Goal: Task Accomplishment & Management: Use online tool/utility

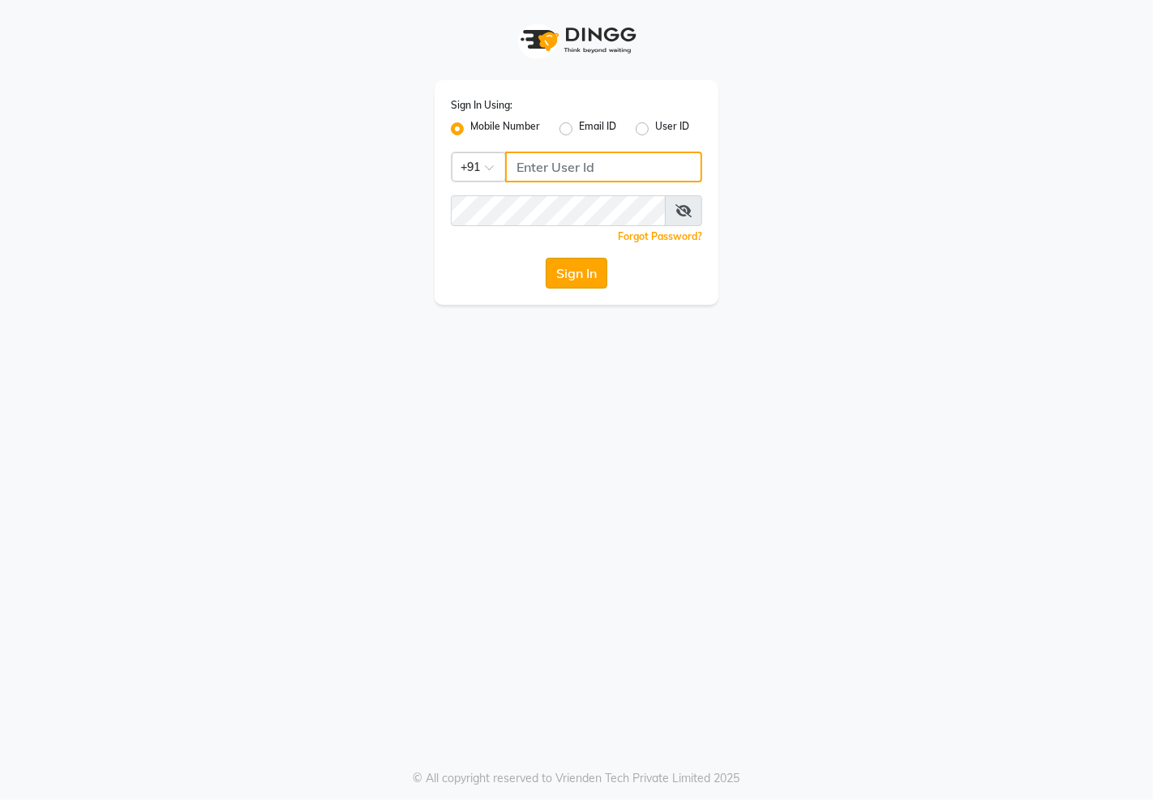
type input "7011915920"
click at [572, 272] on button "Sign In" at bounding box center [577, 273] width 62 height 31
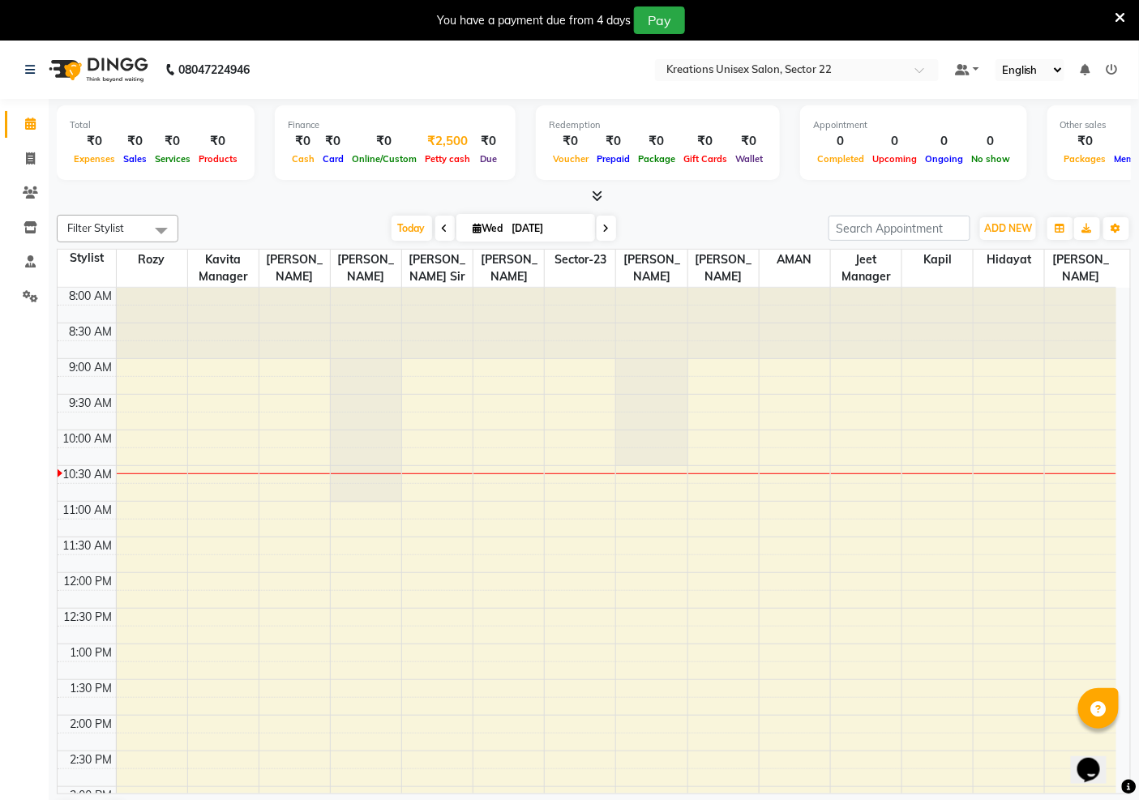
click at [432, 164] on div "Petty cash" at bounding box center [448, 158] width 54 height 17
click at [439, 155] on span "Petty cash" at bounding box center [448, 158] width 54 height 11
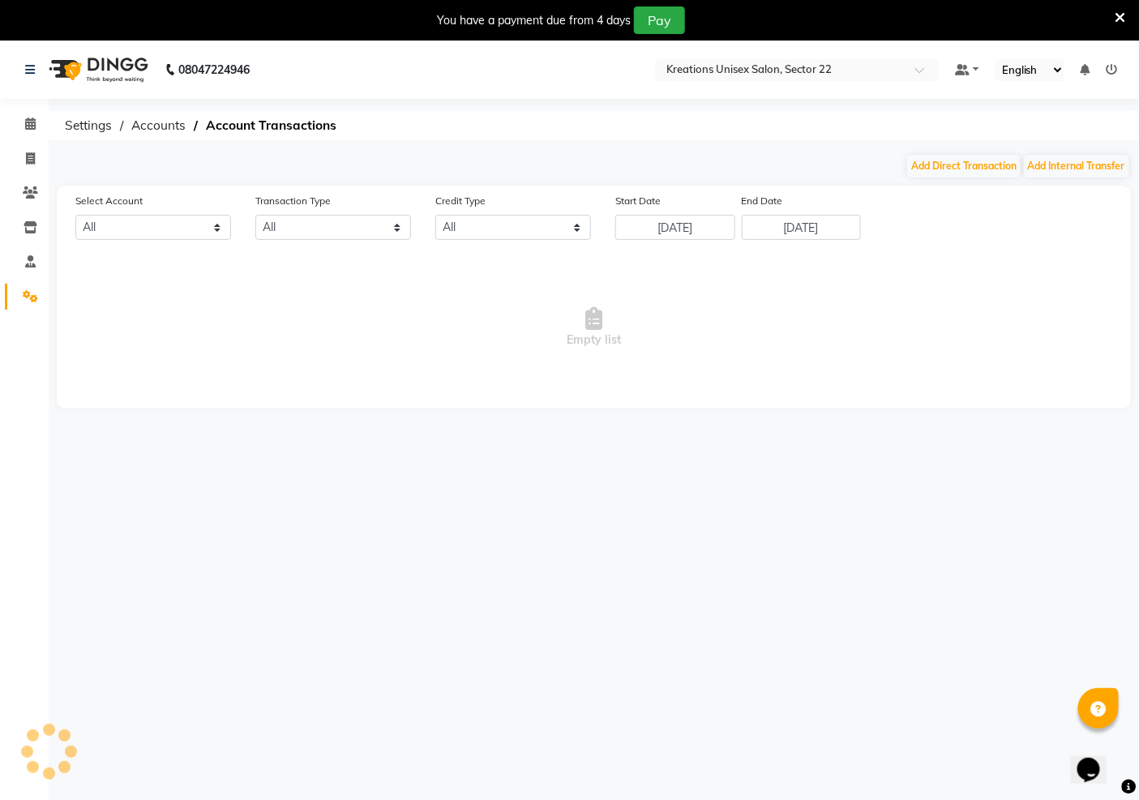
select select "5156"
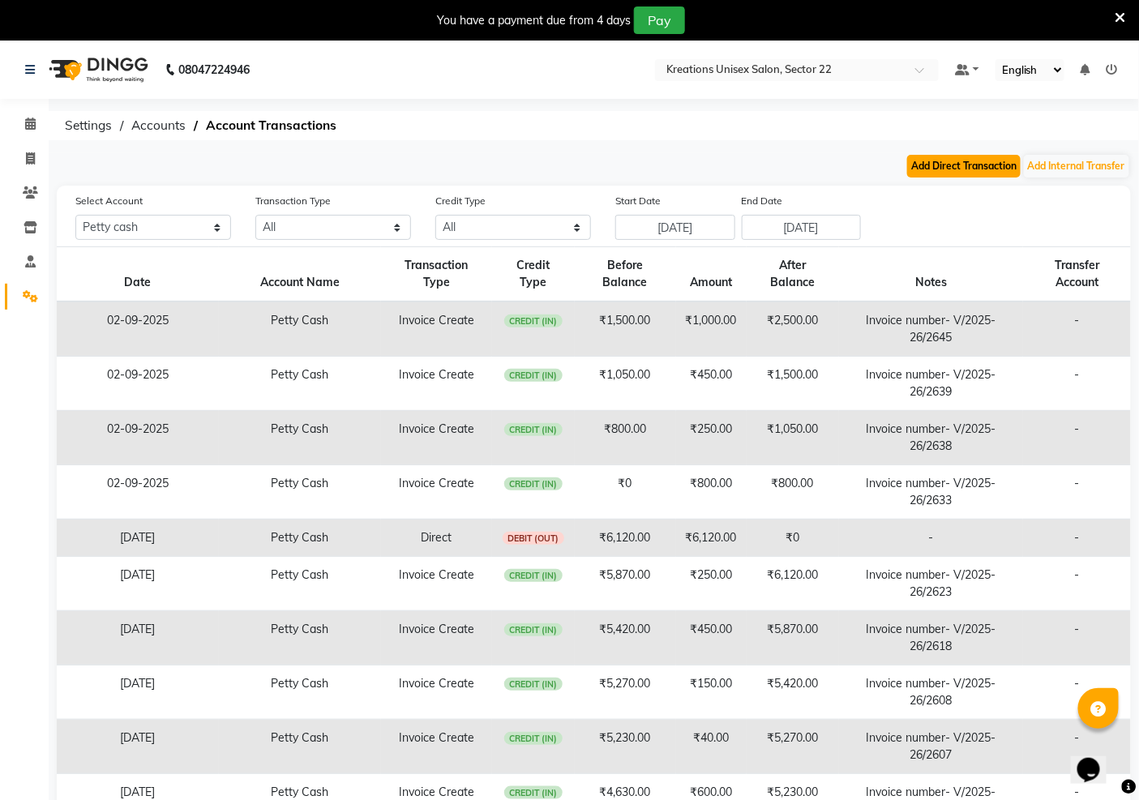
click at [971, 158] on button "Add Direct Transaction" at bounding box center [964, 166] width 114 height 23
select select "direct"
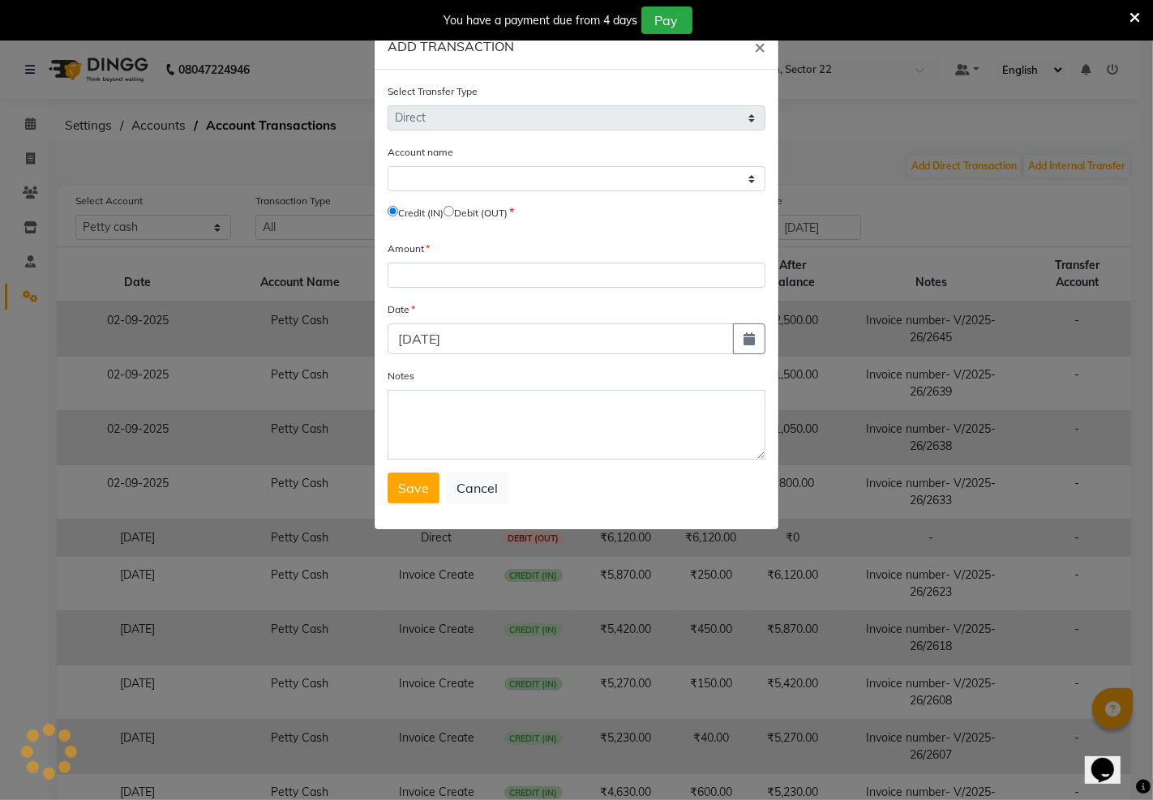
select select "5156"
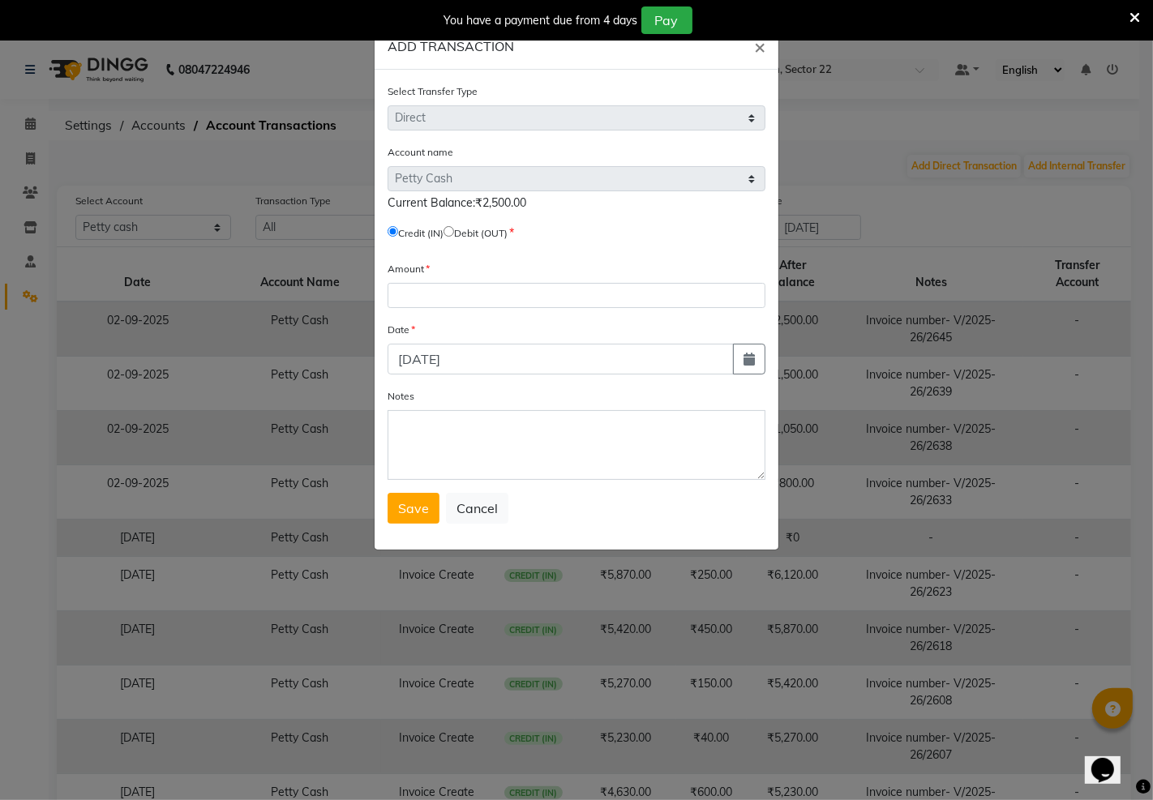
click at [741, 24] on button "×" at bounding box center [759, 46] width 37 height 45
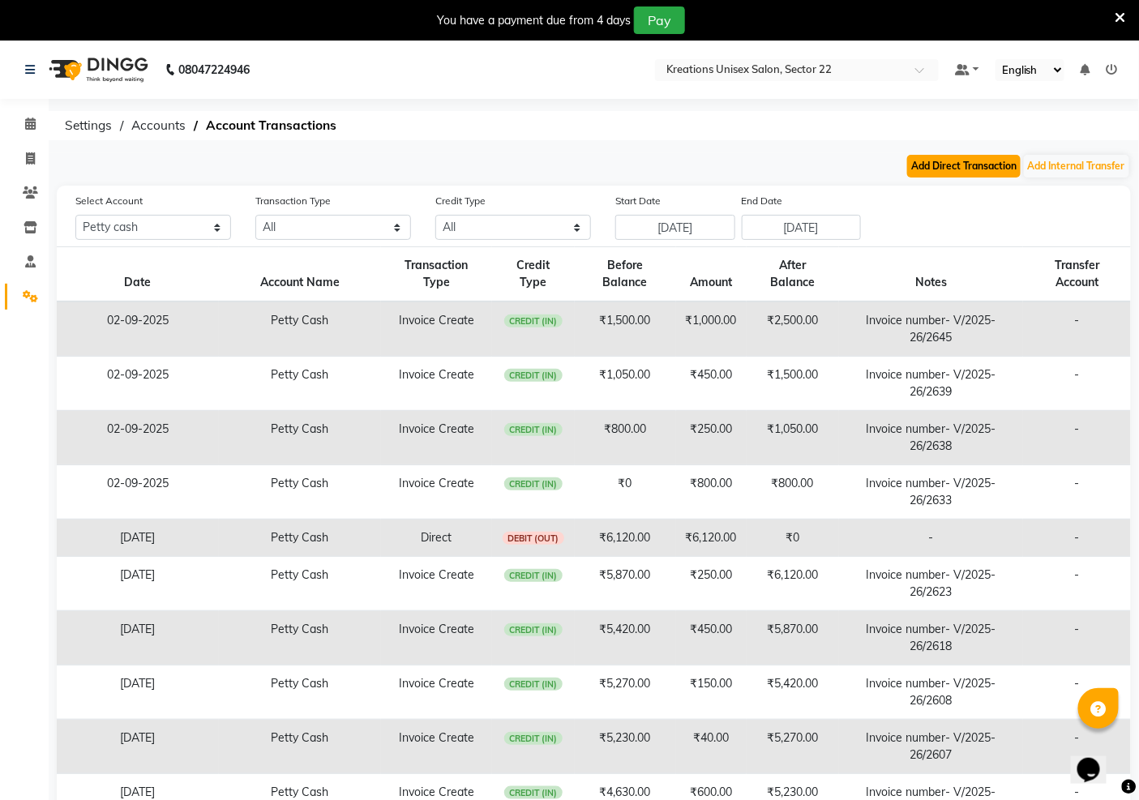
click at [938, 172] on button "Add Direct Transaction" at bounding box center [964, 166] width 114 height 23
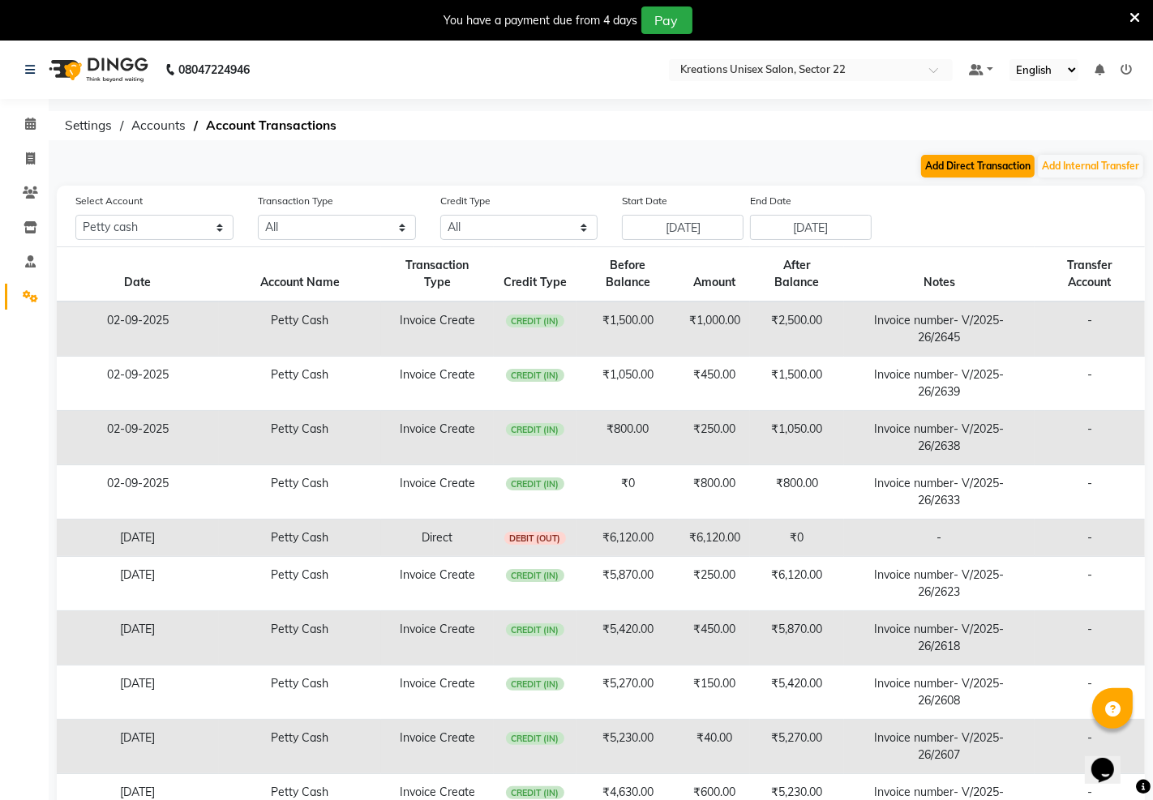
select select "direct"
select select "5156"
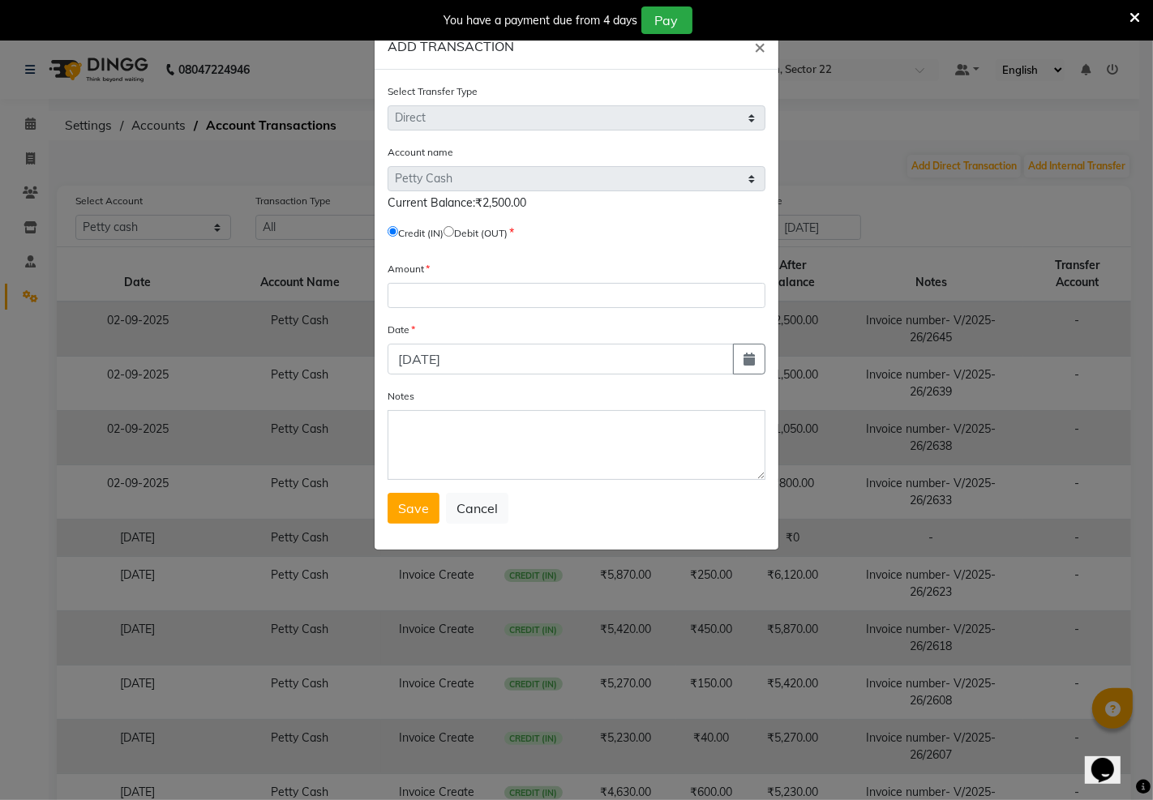
click at [454, 232] on input "radio" at bounding box center [449, 231] width 11 height 11
radio input "true"
click at [439, 294] on input "number" at bounding box center [577, 295] width 378 height 25
type input "2500"
click at [404, 522] on button "Save" at bounding box center [414, 508] width 52 height 31
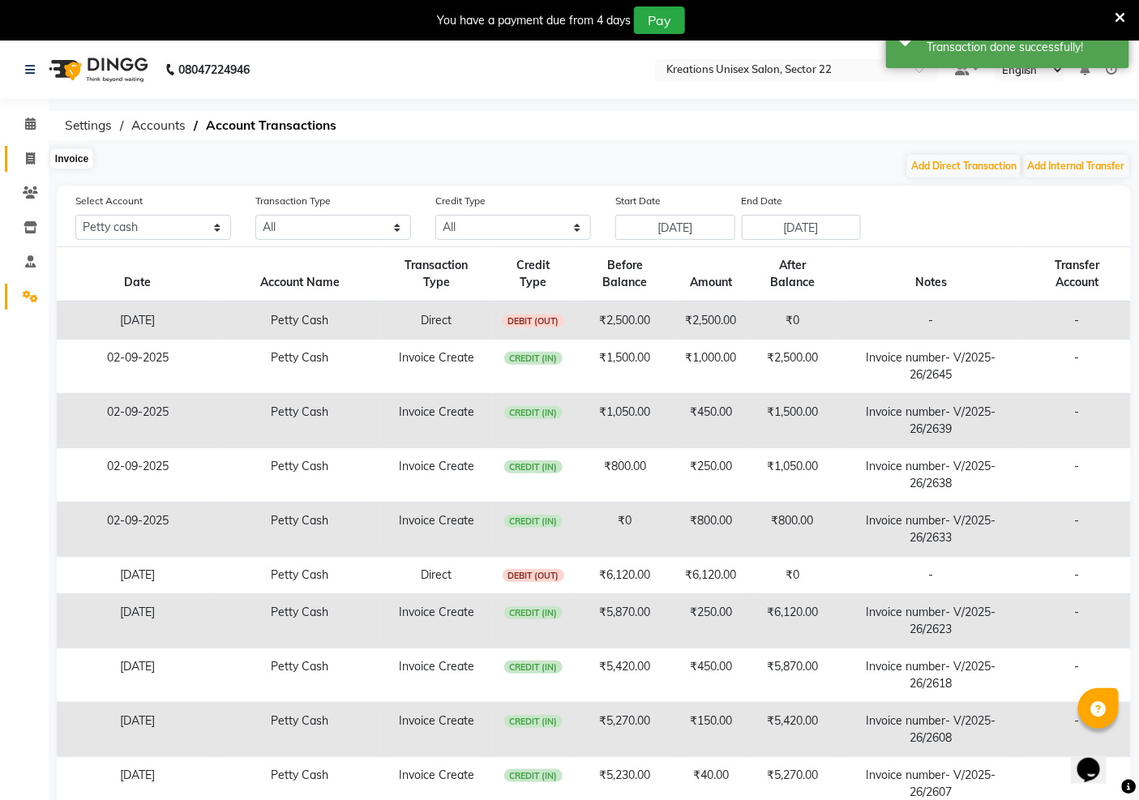
click at [26, 156] on icon at bounding box center [30, 158] width 9 height 12
select select "service"
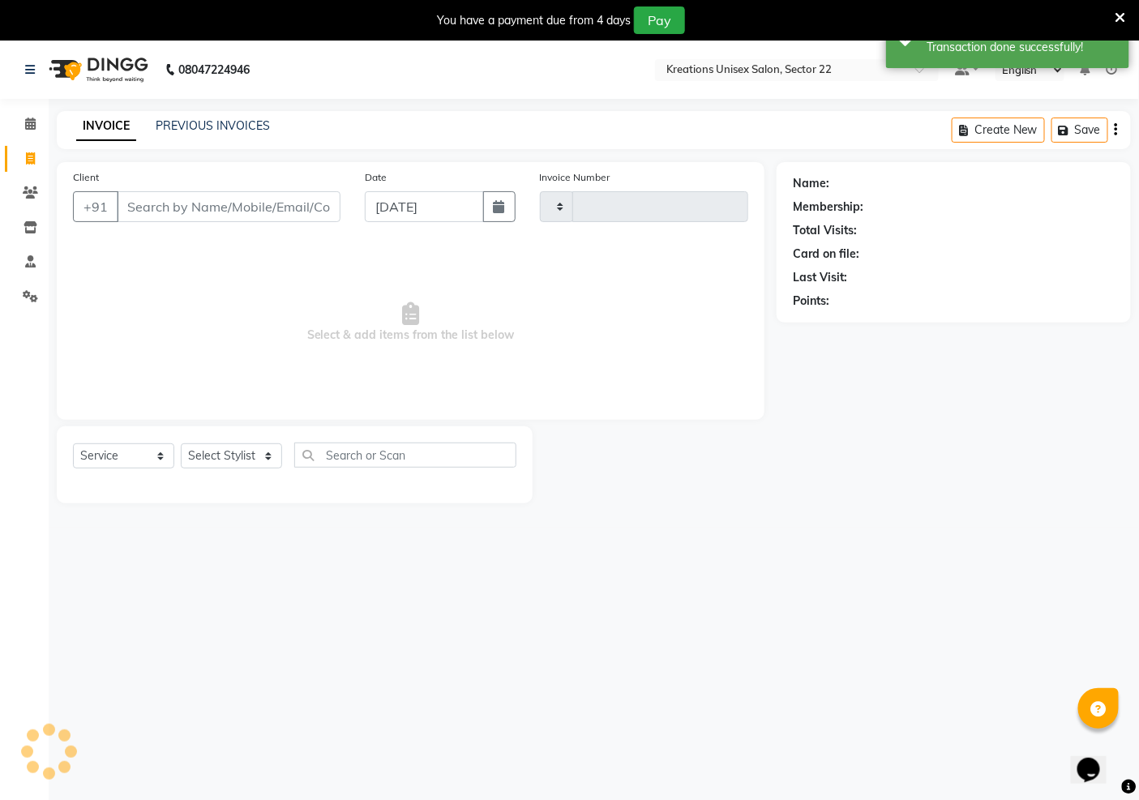
type input "2652"
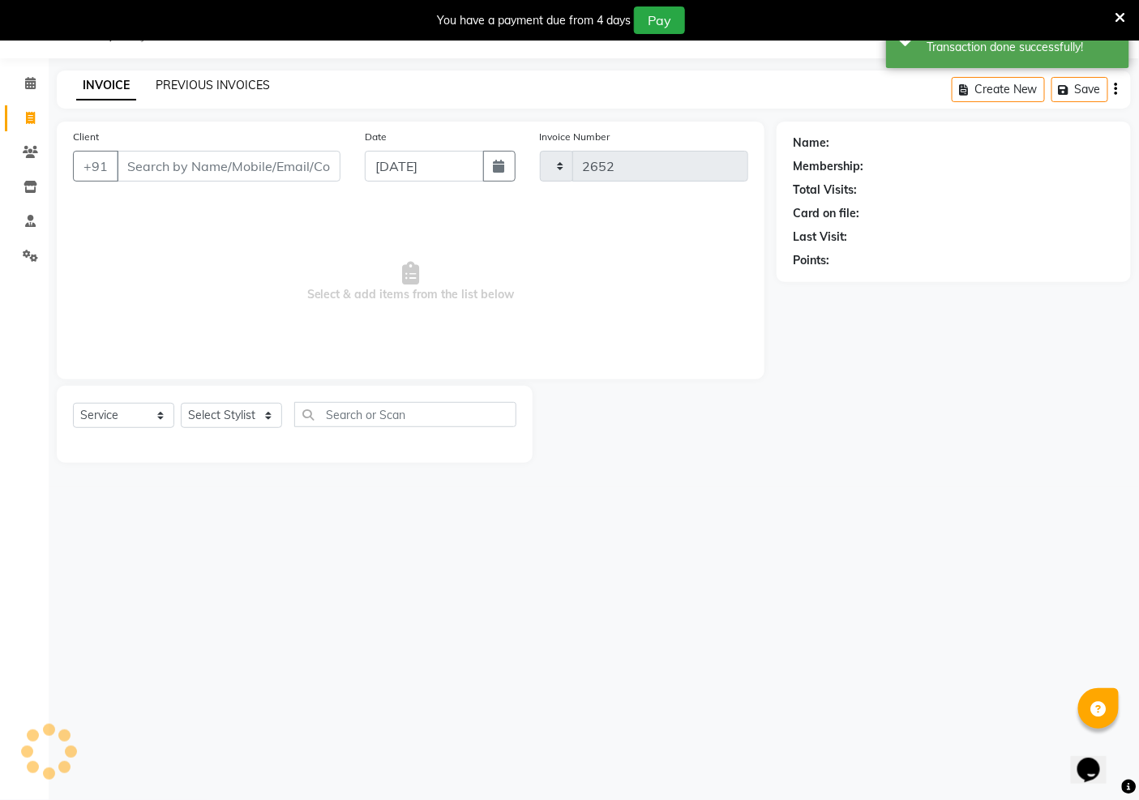
select select "6170"
click at [205, 75] on div "INVOICE PREVIOUS INVOICES Create New Save" at bounding box center [594, 90] width 1074 height 38
click at [233, 84] on link "PREVIOUS INVOICES" at bounding box center [213, 85] width 114 height 15
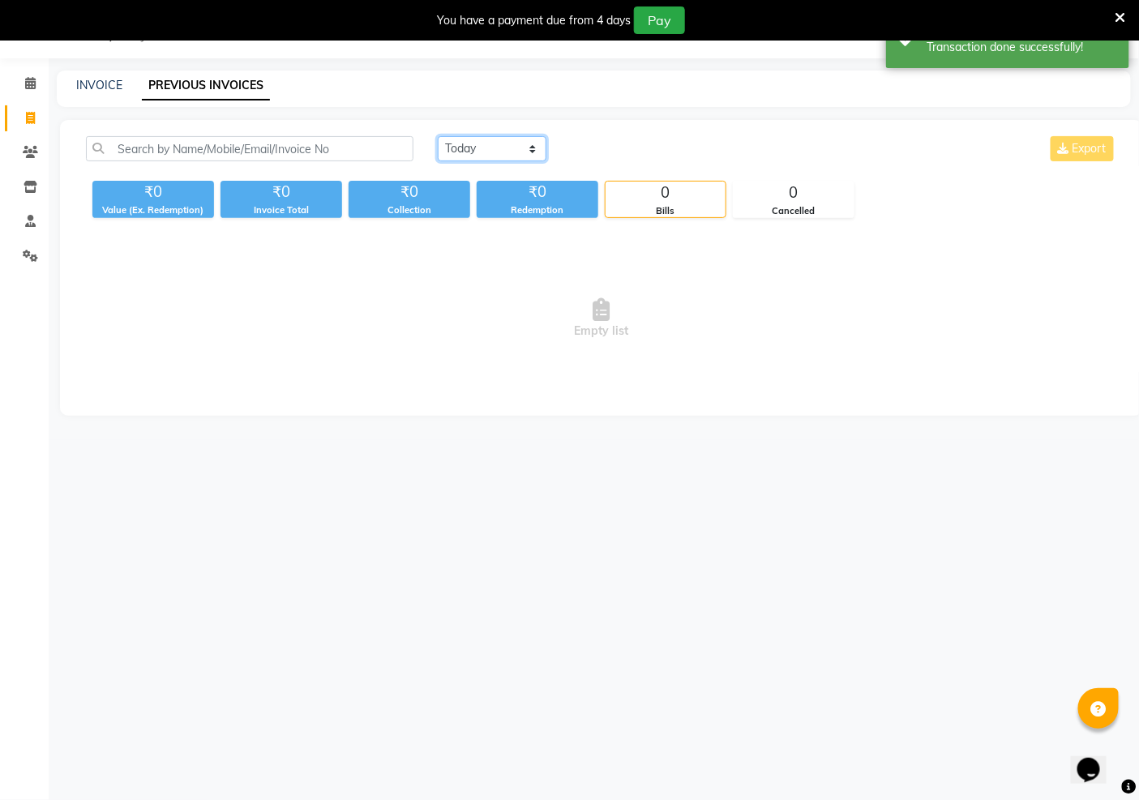
click at [529, 143] on select "[DATE] [DATE] Custom Range" at bounding box center [492, 148] width 109 height 25
click at [438, 136] on select "[DATE] [DATE] Custom Range" at bounding box center [492, 148] width 109 height 25
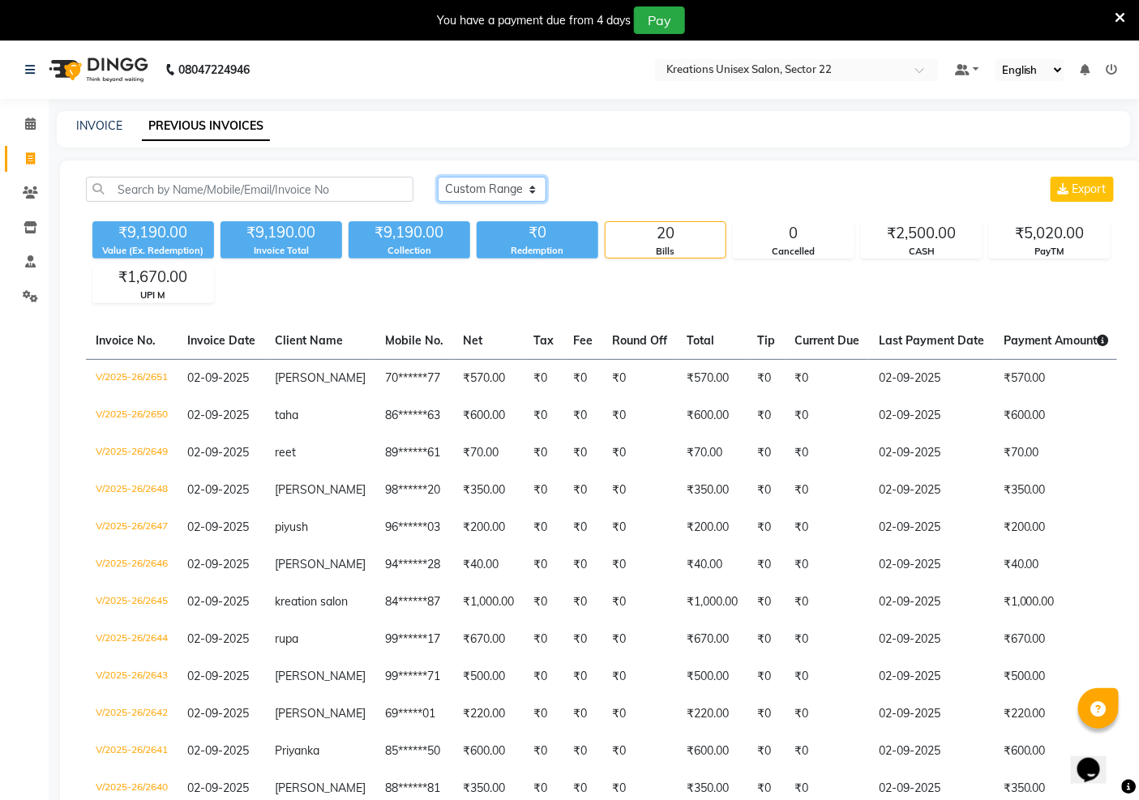
select select "[DATE]"
click at [86, 126] on link "INVOICE" at bounding box center [99, 125] width 46 height 15
select select "service"
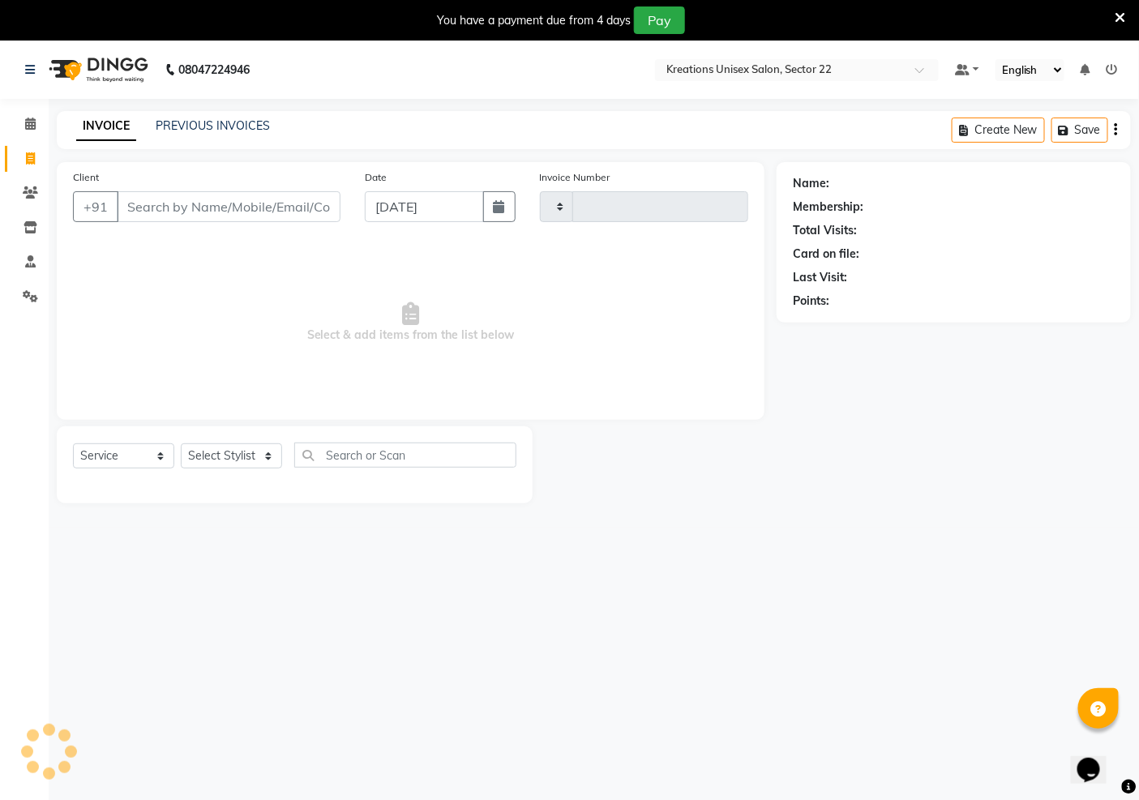
scroll to position [41, 0]
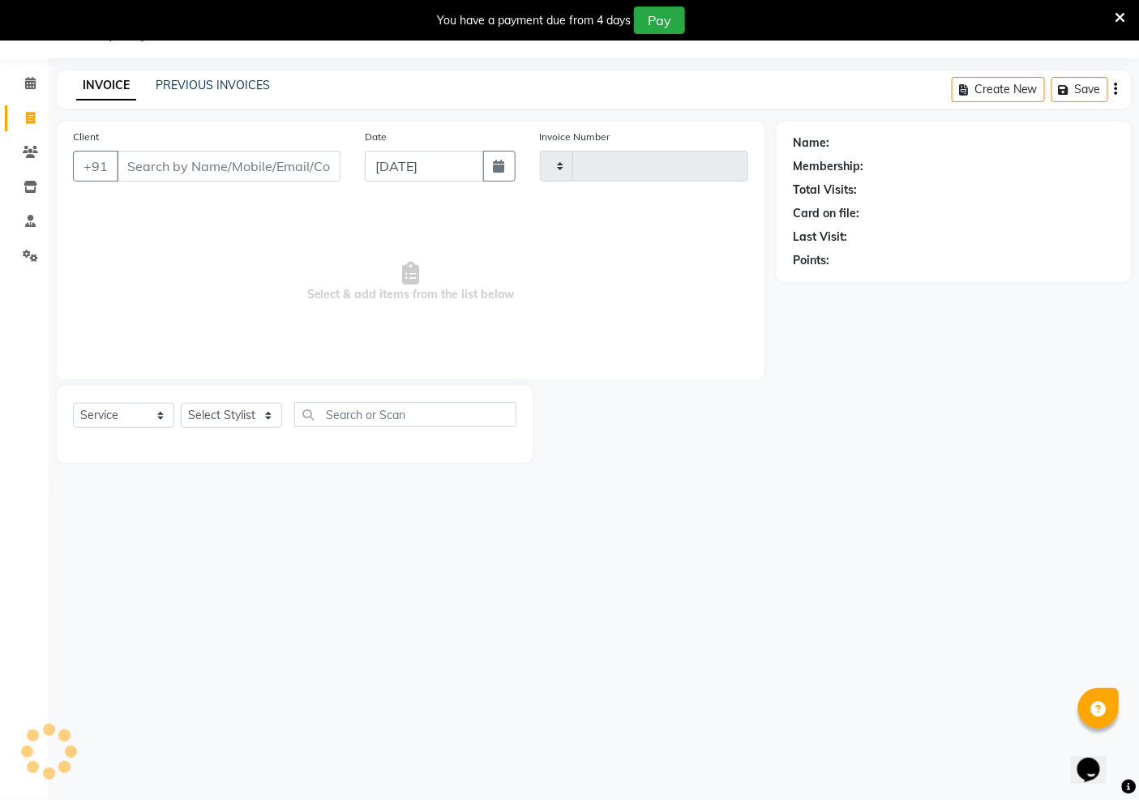
type input "2652"
select select "6170"
click at [195, 79] on link "PREVIOUS INVOICES" at bounding box center [213, 85] width 114 height 15
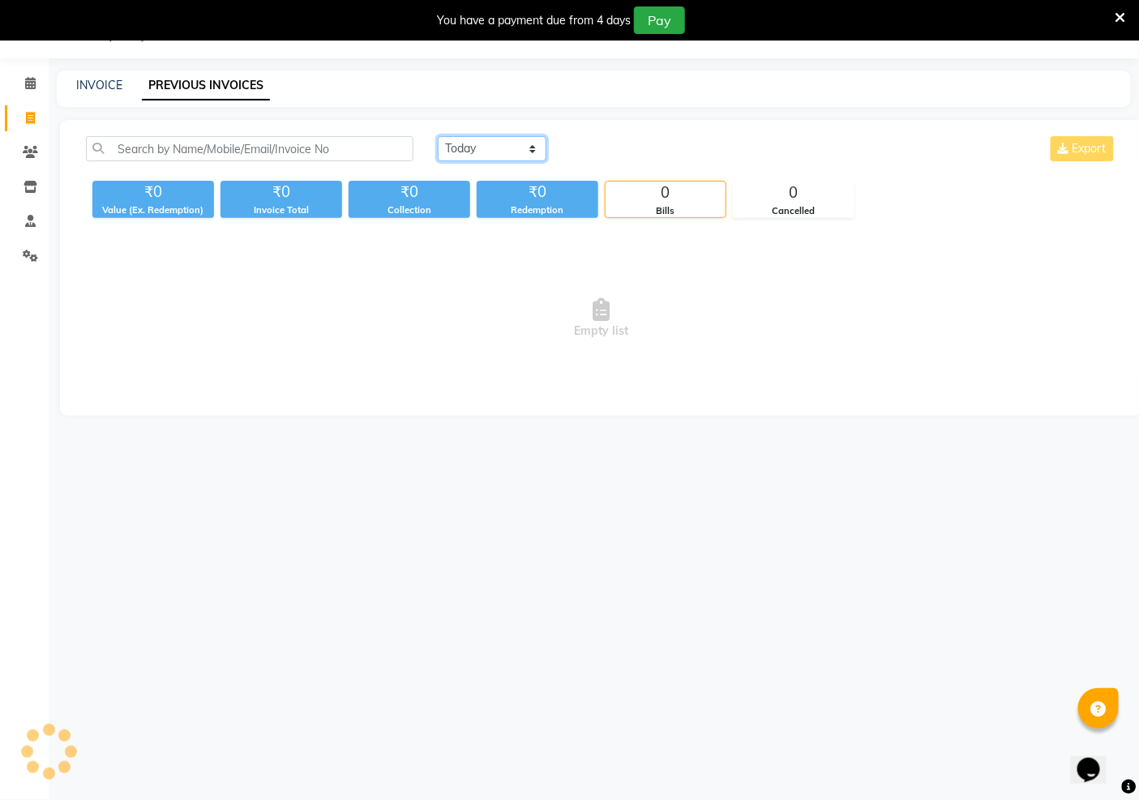
click at [530, 147] on select "[DATE] [DATE] Custom Range" at bounding box center [492, 148] width 109 height 25
select select "[DATE]"
click at [438, 136] on select "[DATE] [DATE] Custom Range" at bounding box center [492, 148] width 109 height 25
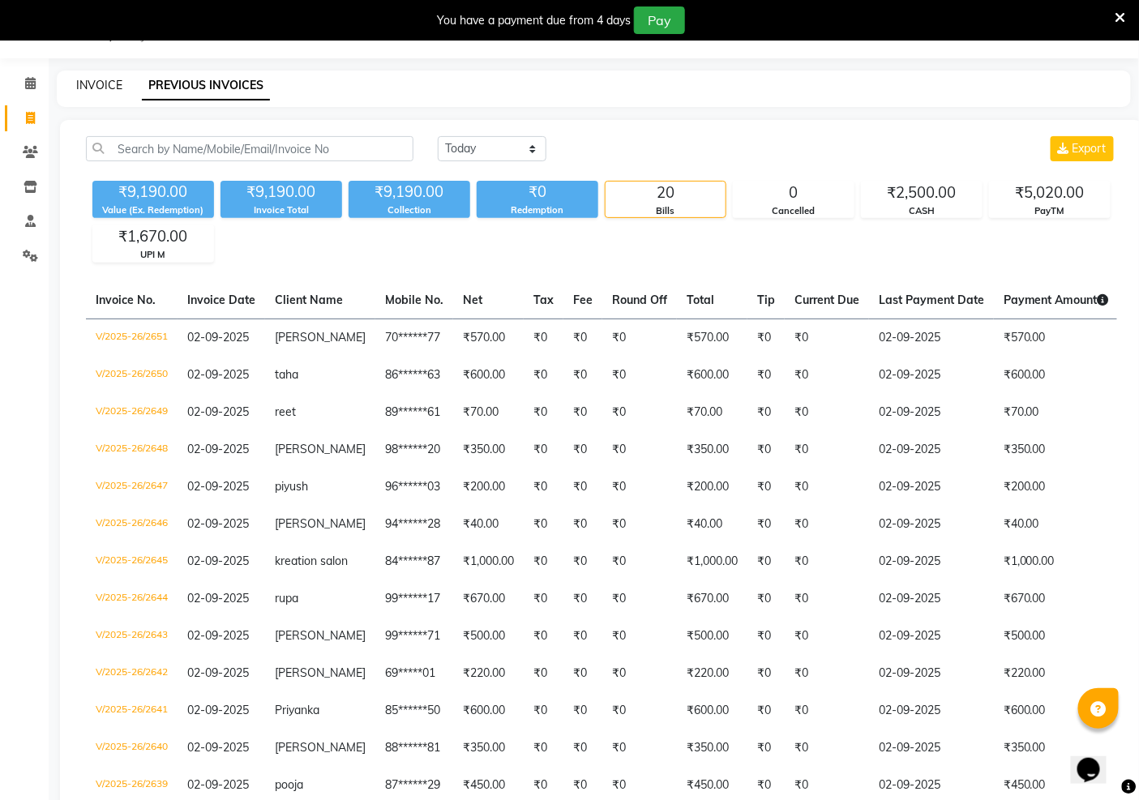
click at [101, 79] on link "INVOICE" at bounding box center [99, 85] width 46 height 15
select select "service"
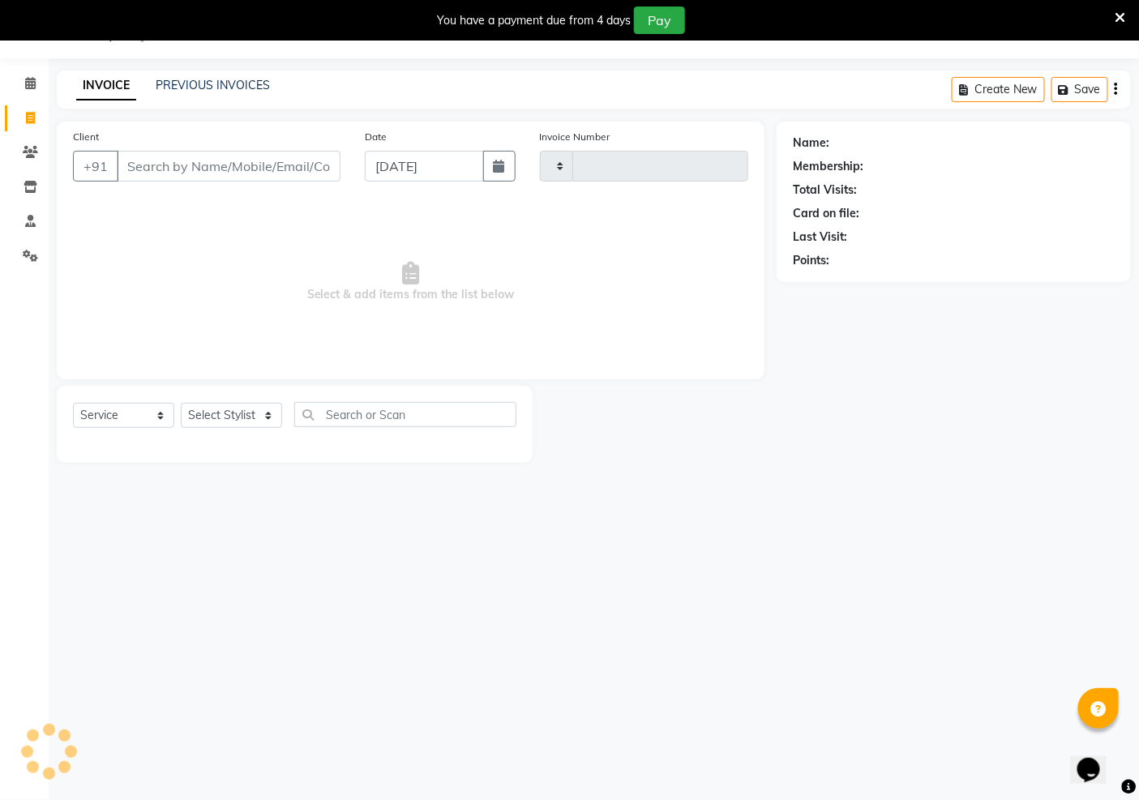
type input "2652"
select select "6170"
click at [195, 175] on input "Client" at bounding box center [229, 166] width 224 height 31
click at [181, 91] on link "PREVIOUS INVOICES" at bounding box center [213, 85] width 114 height 15
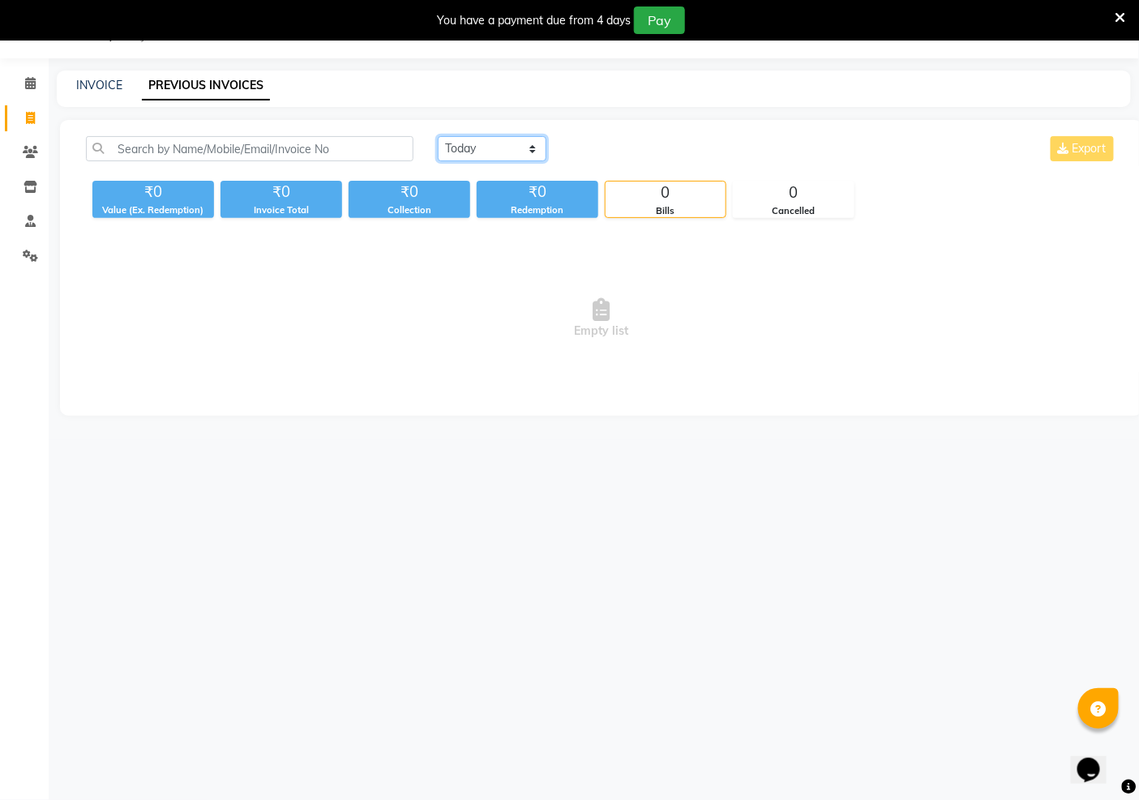
click at [529, 144] on select "[DATE] [DATE] Custom Range" at bounding box center [492, 148] width 109 height 25
select select "[DATE]"
click at [438, 136] on select "[DATE] [DATE] Custom Range" at bounding box center [492, 148] width 109 height 25
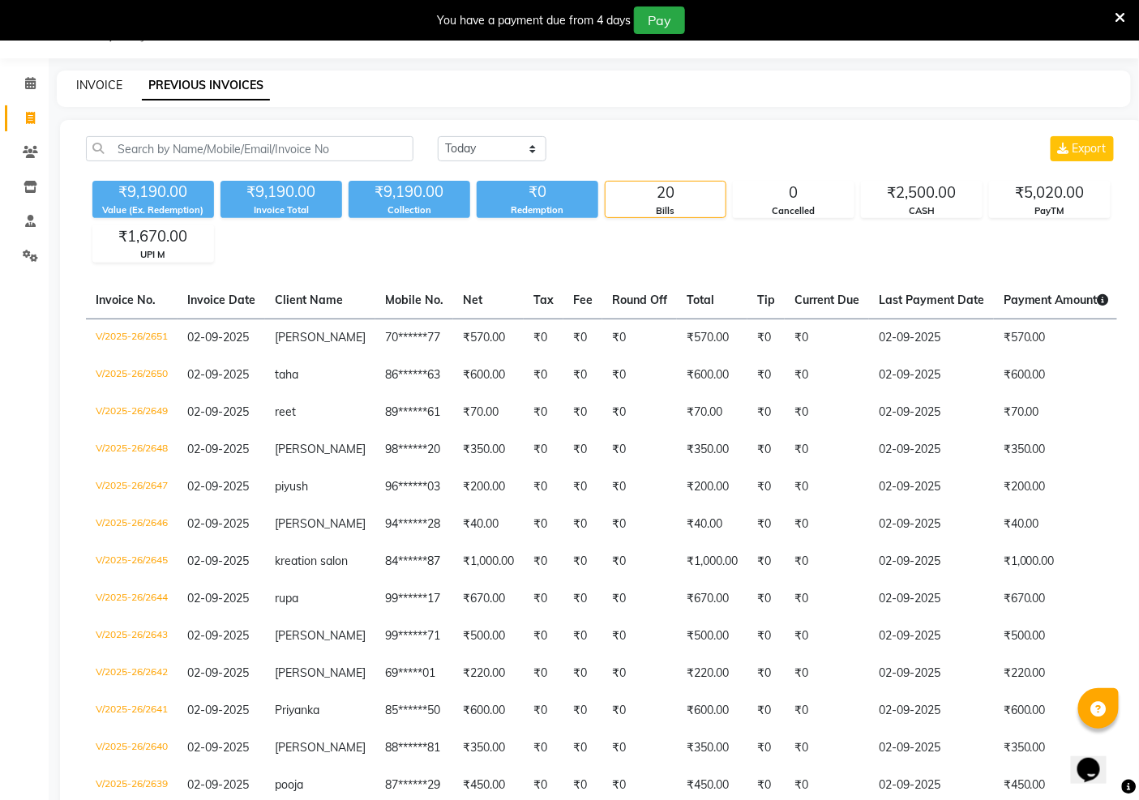
click at [106, 86] on link "INVOICE" at bounding box center [99, 85] width 46 height 15
select select "service"
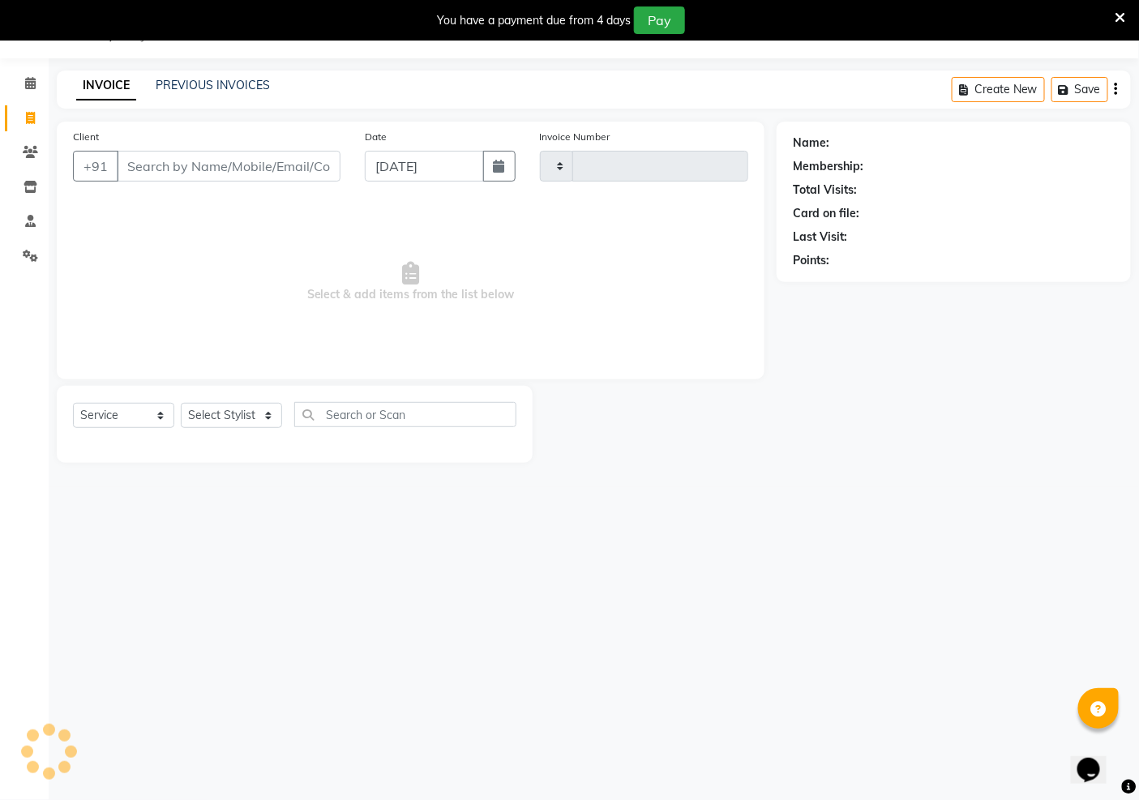
type input "2652"
select select "6170"
click at [199, 173] on input "Client" at bounding box center [229, 166] width 224 height 31
click at [30, 78] on icon at bounding box center [30, 83] width 11 height 12
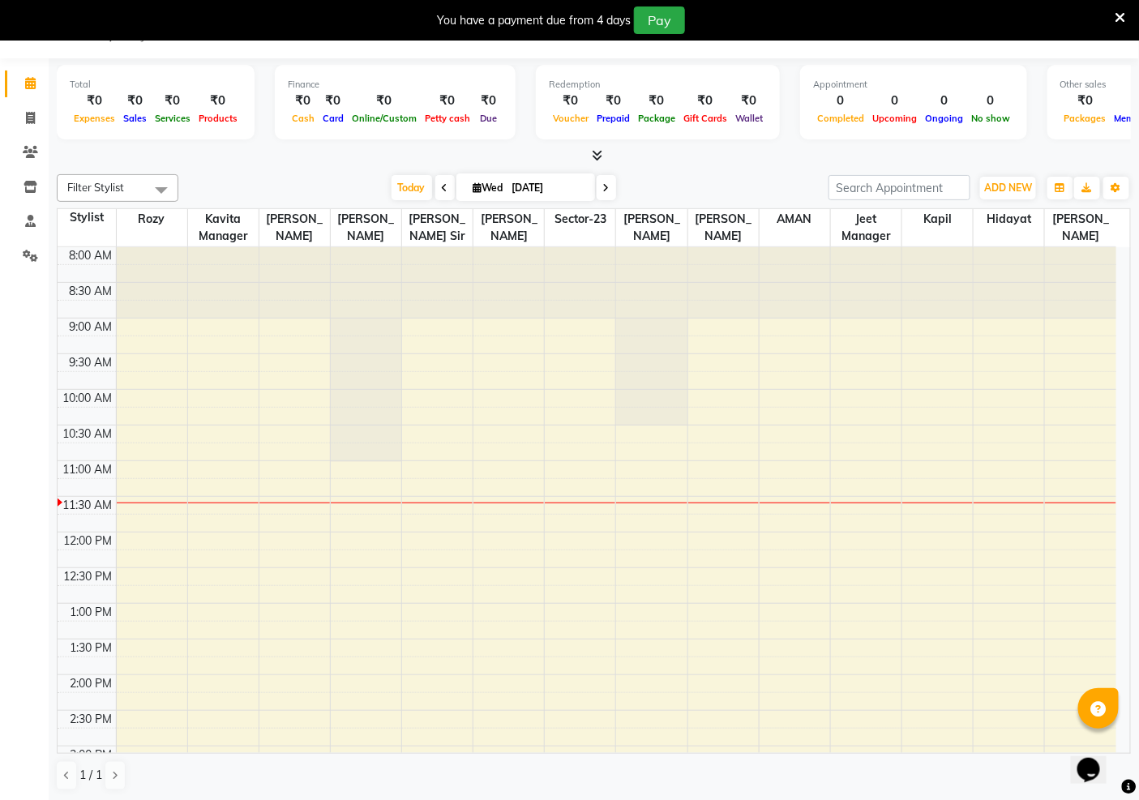
click at [442, 186] on icon at bounding box center [445, 188] width 6 height 10
type input "02-09-2025"
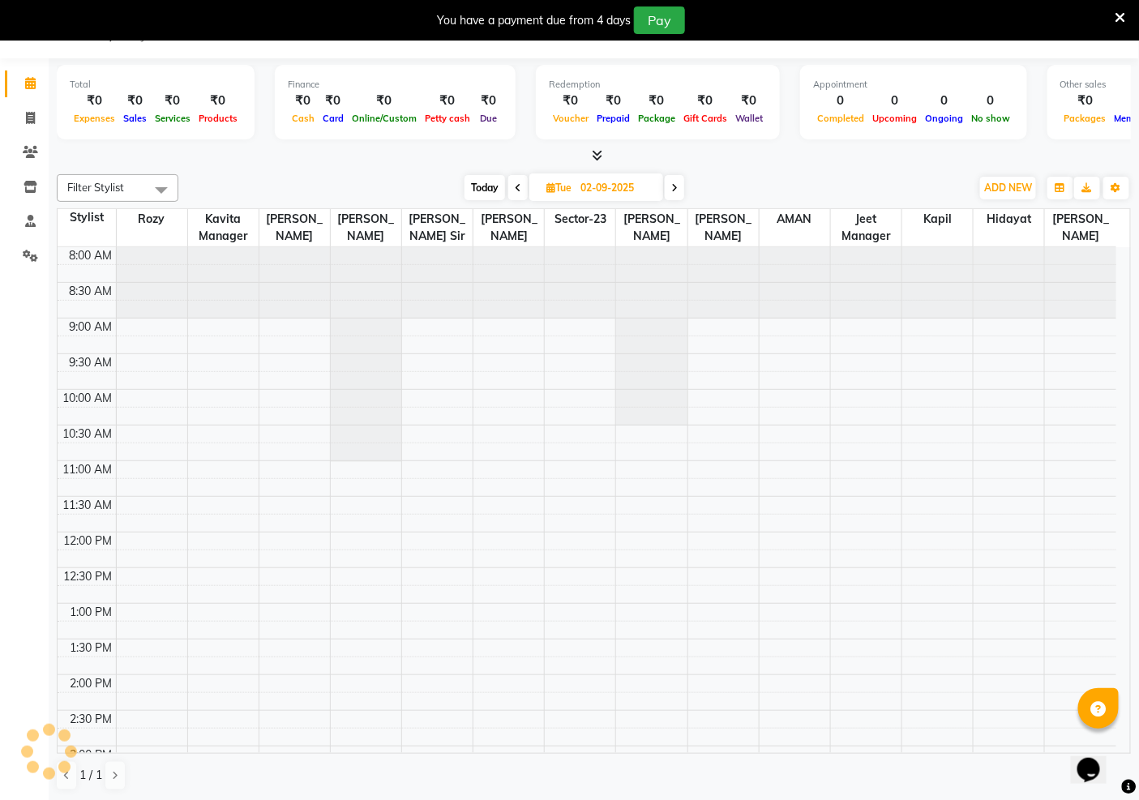
scroll to position [215, 0]
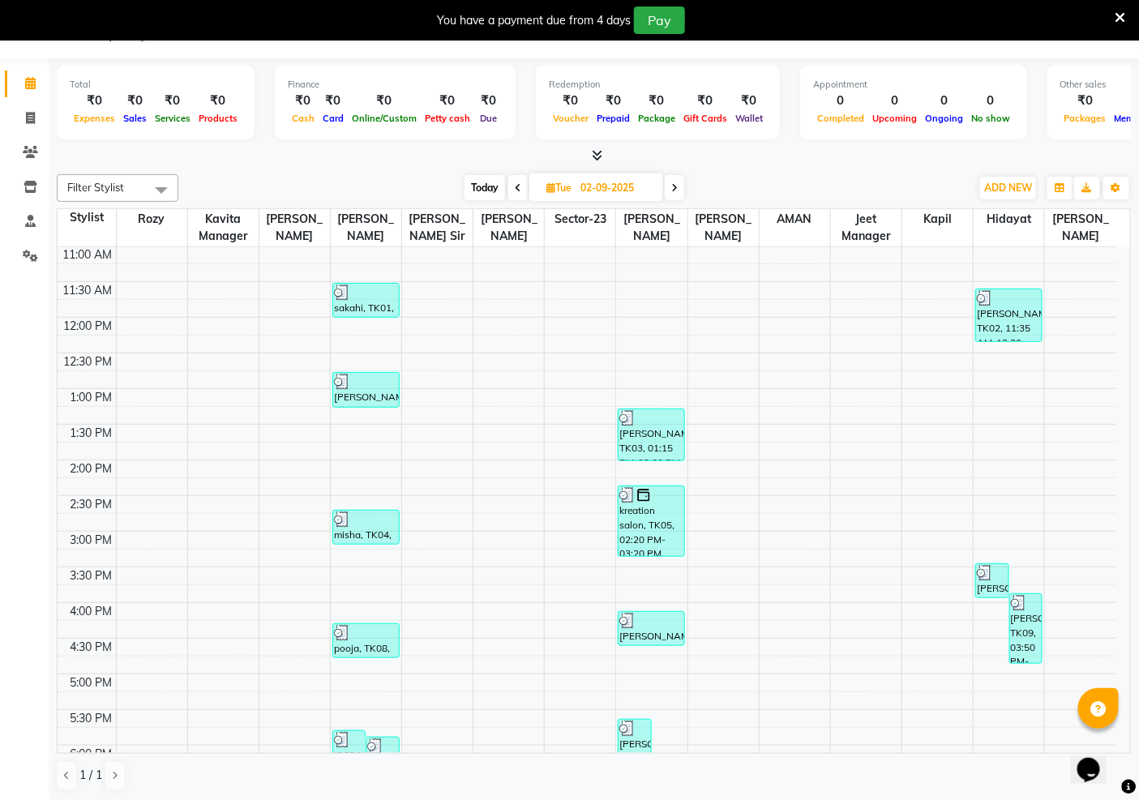
click at [146, 185] on span at bounding box center [161, 189] width 32 height 31
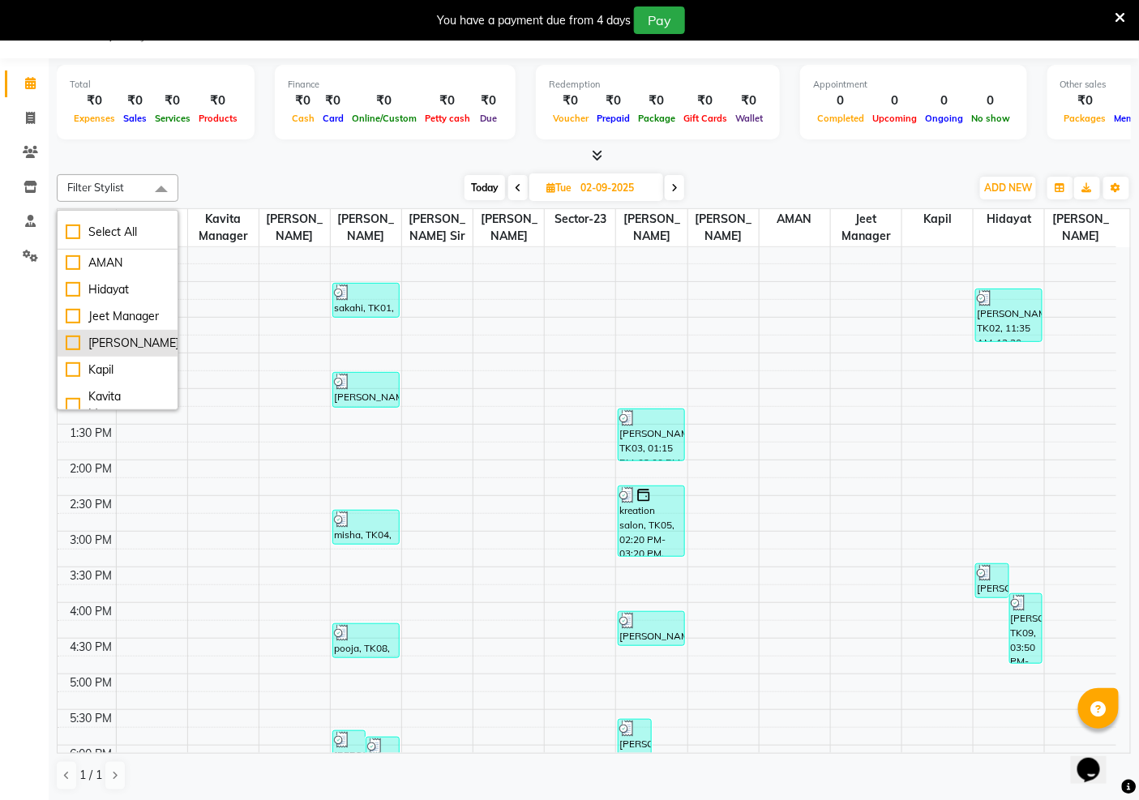
click at [107, 352] on div "[PERSON_NAME]" at bounding box center [118, 343] width 104 height 17
checkbox input "true"
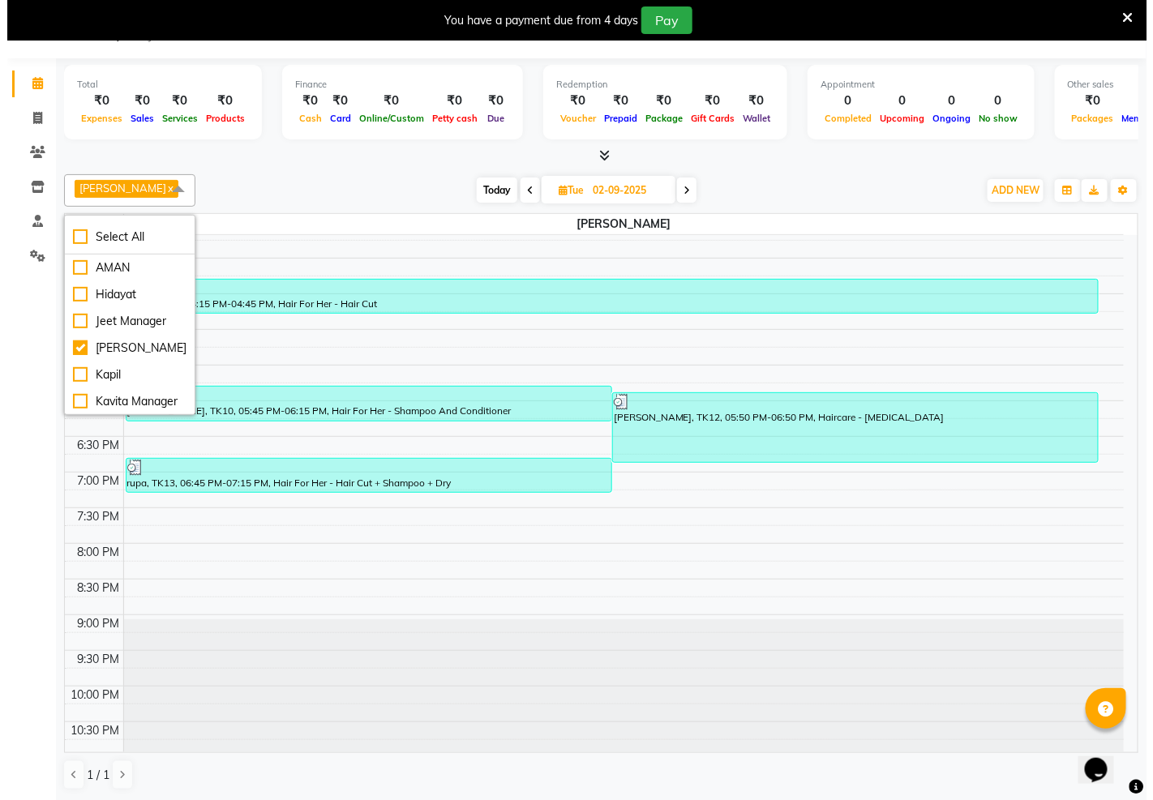
scroll to position [556, 0]
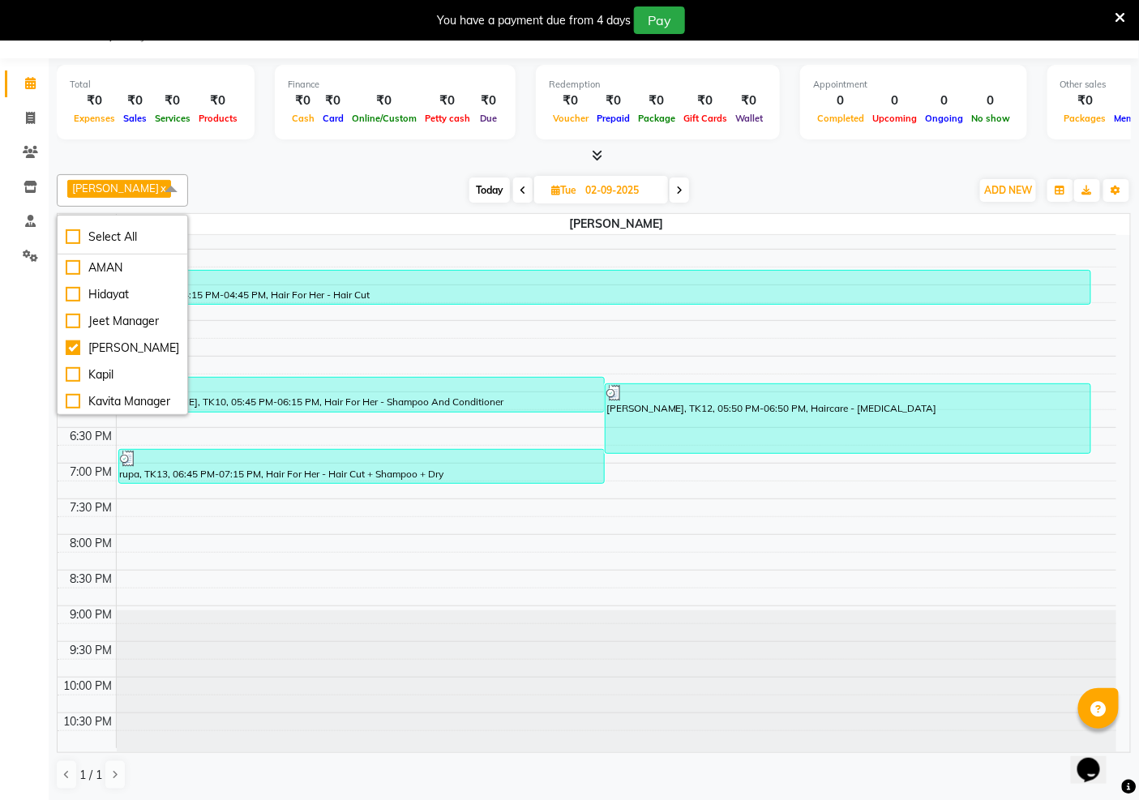
click at [354, 332] on div "8:00 AM 8:30 AM 9:00 AM 9:30 AM 10:00 AM 10:30 AM 11:00 AM 11:30 AM 12:00 PM 12…" at bounding box center [587, 213] width 1059 height 1069
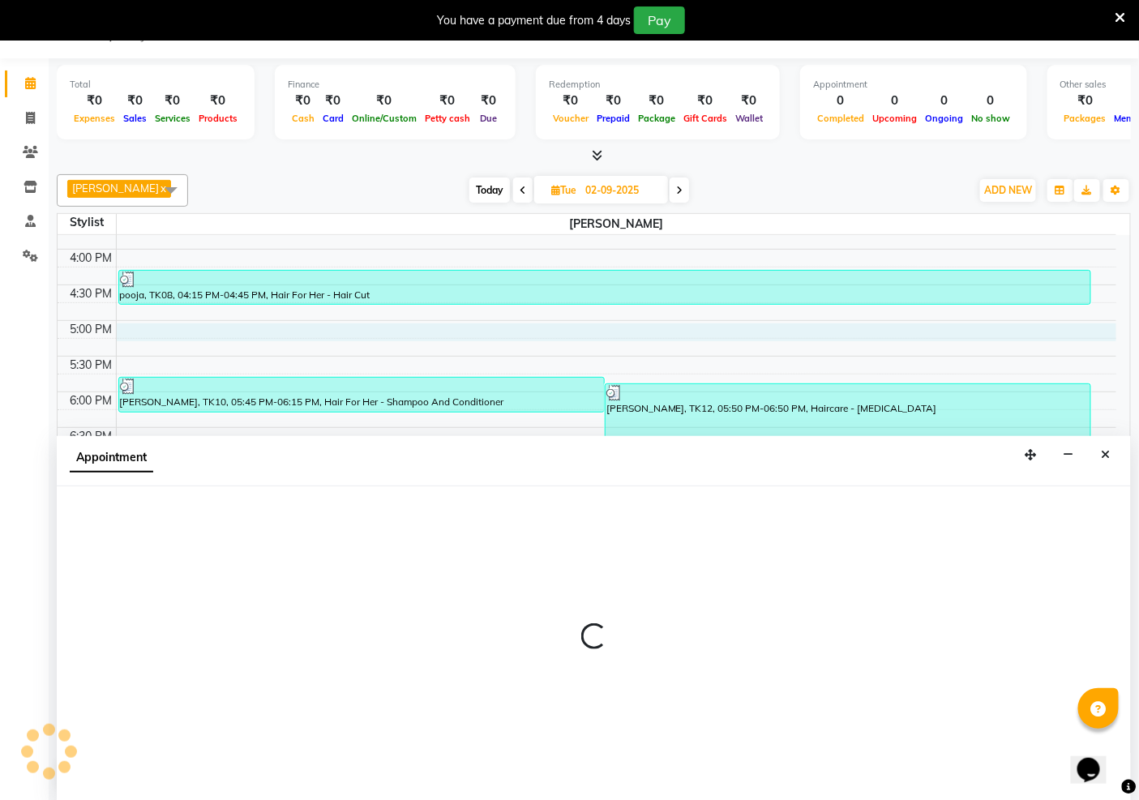
select select "65998"
select select "1020"
select select "tentative"
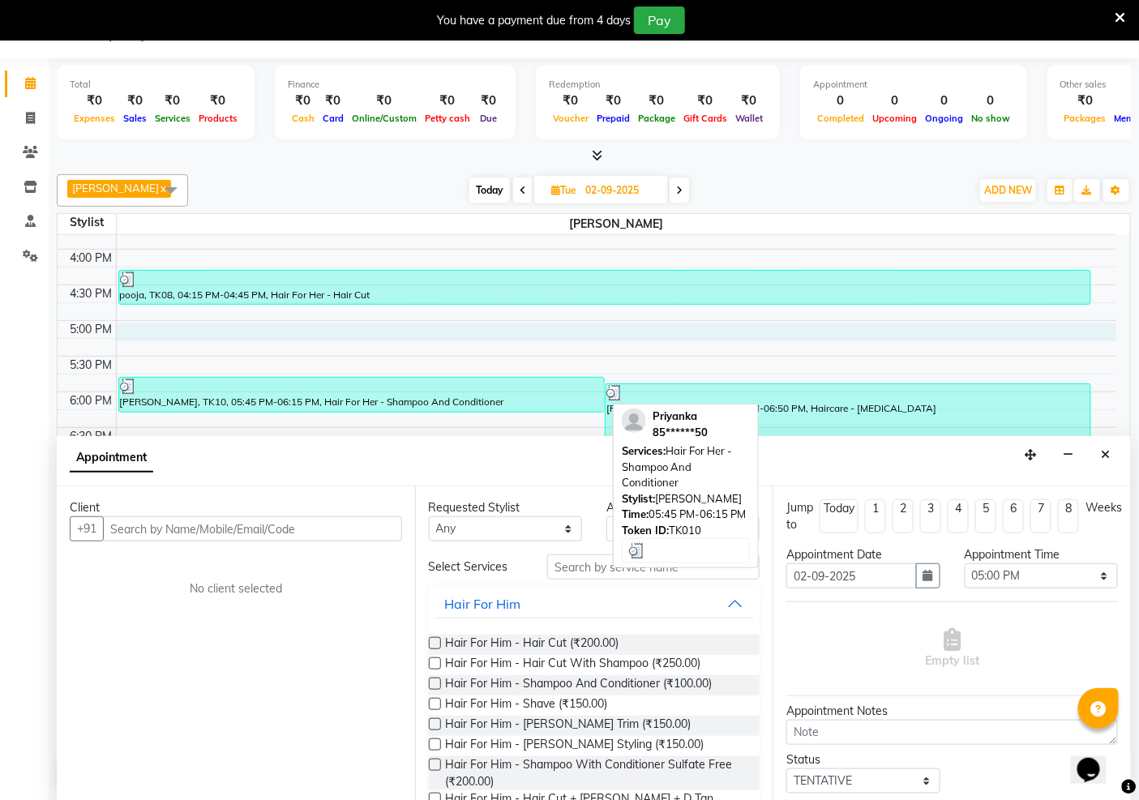
click at [351, 405] on div "[PERSON_NAME], TK10, 05:45 PM-06:15 PM, Hair For Her - Shampoo And Conditioner" at bounding box center [361, 395] width 485 height 34
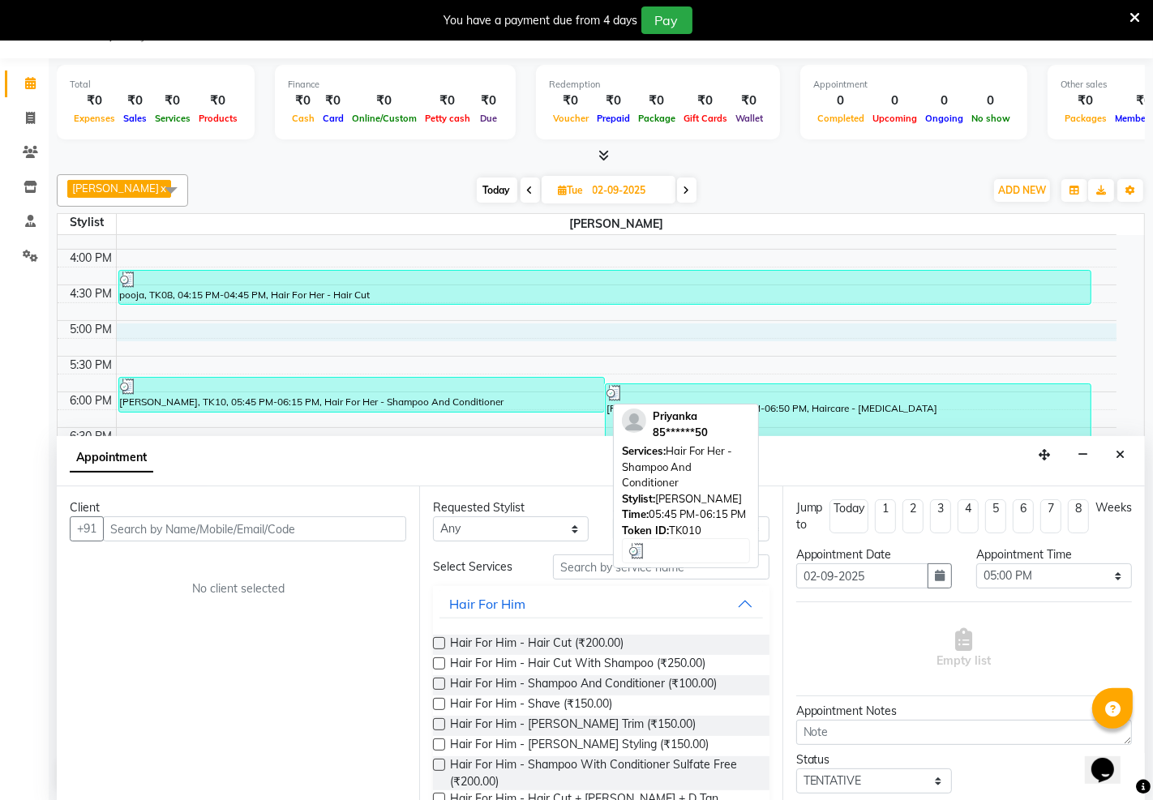
select select "3"
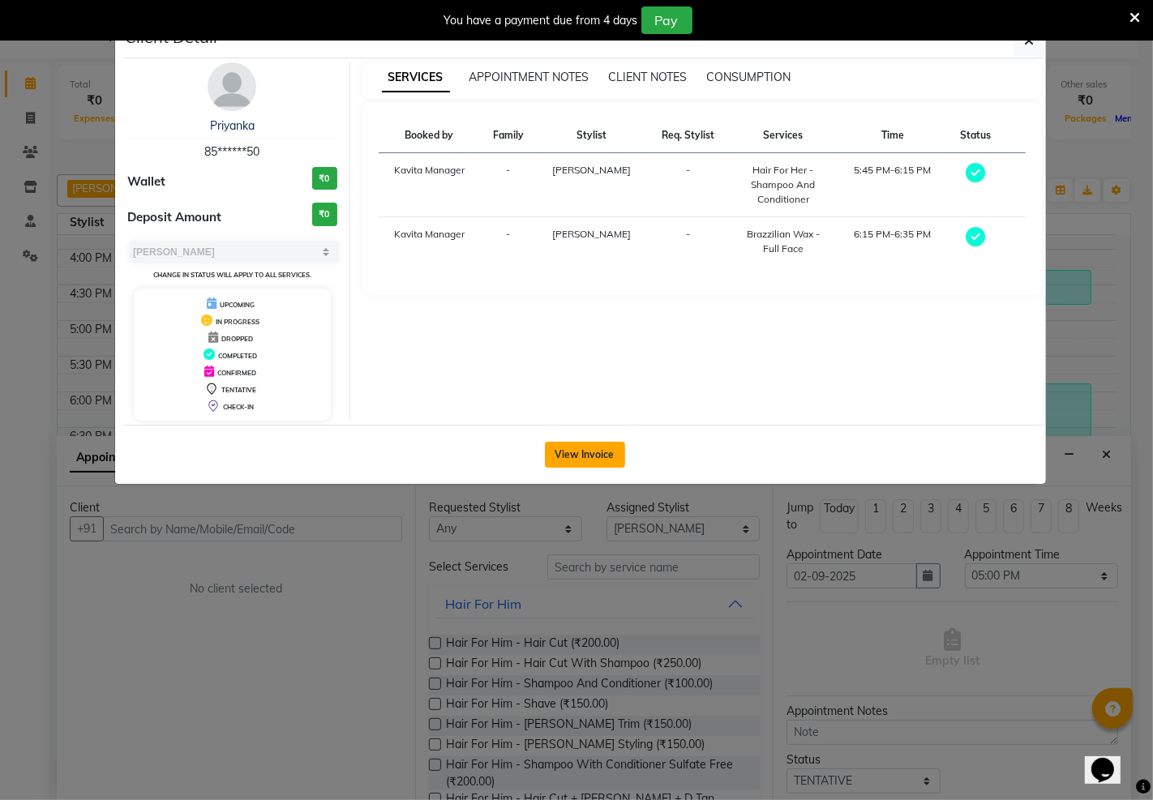
click at [600, 455] on button "View Invoice" at bounding box center [585, 455] width 80 height 26
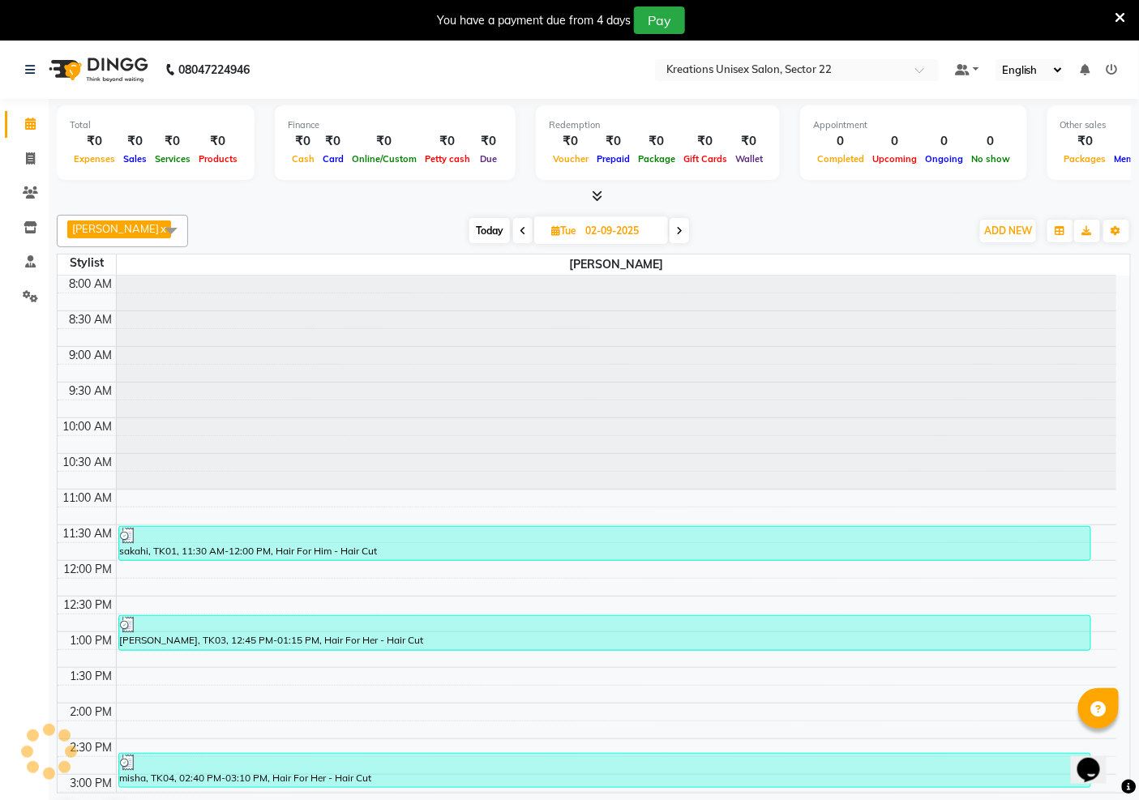
scroll to position [41, 0]
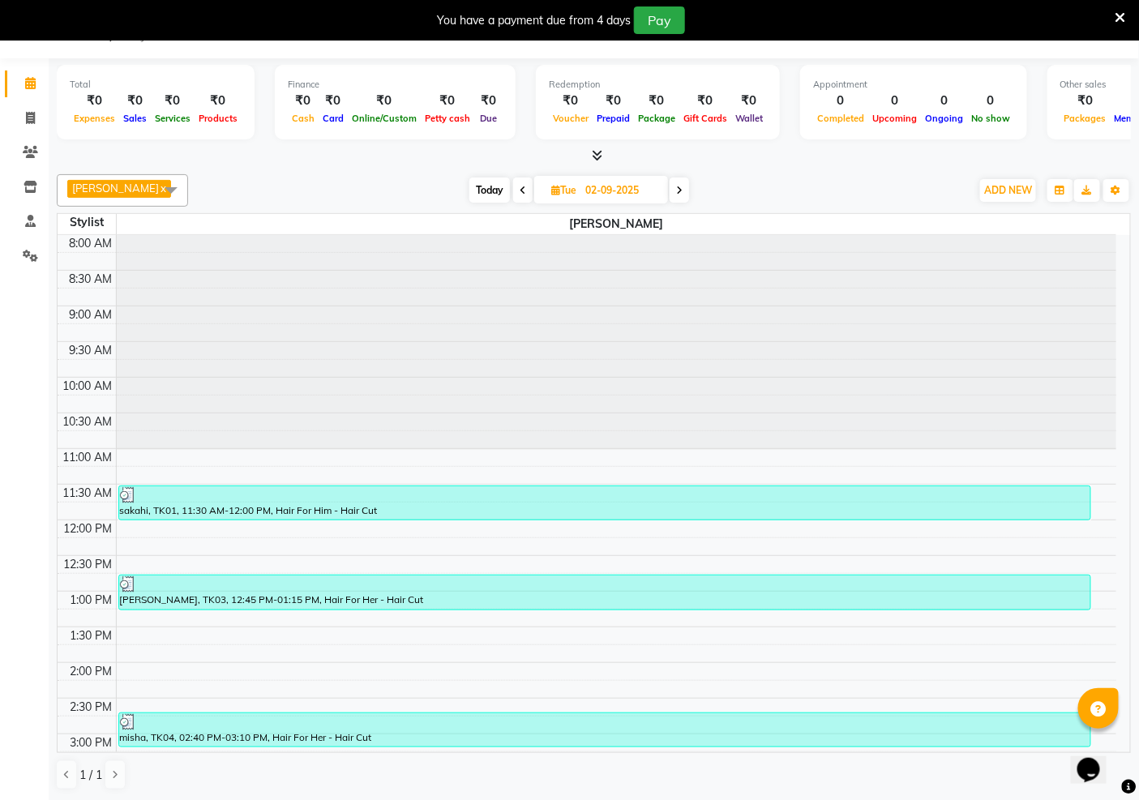
select select "6170"
select select "service"
